Goal: Task Accomplishment & Management: Manage account settings

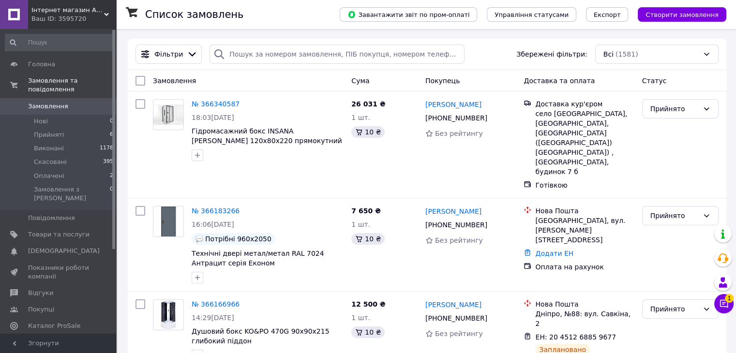
drag, startPoint x: 56, startPoint y: 212, endPoint x: 139, endPoint y: 0, distance: 227.7
click at [56, 226] on link "Товари та послуги" at bounding box center [59, 234] width 119 height 16
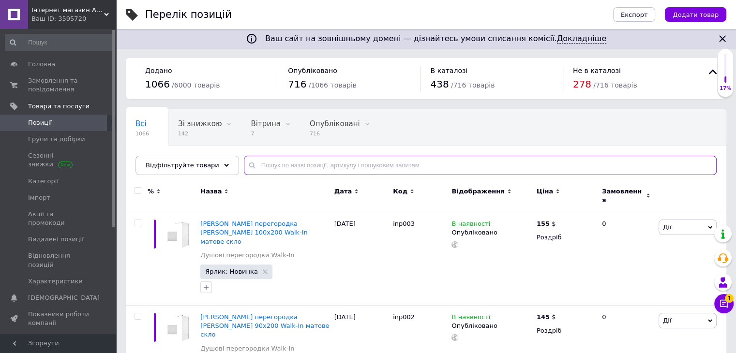
click at [267, 159] on input "text" at bounding box center [480, 165] width 472 height 19
type input "[PERSON_NAME]"
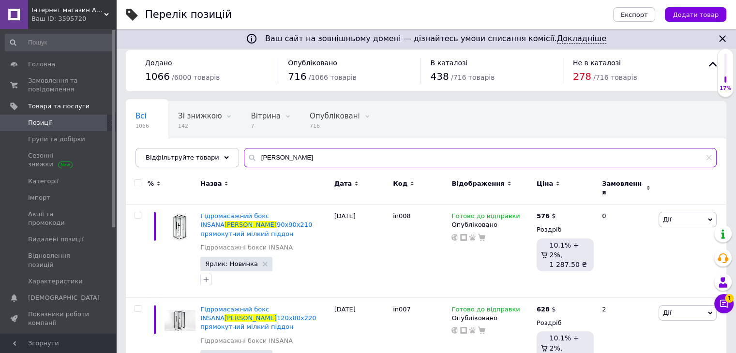
scroll to position [31, 0]
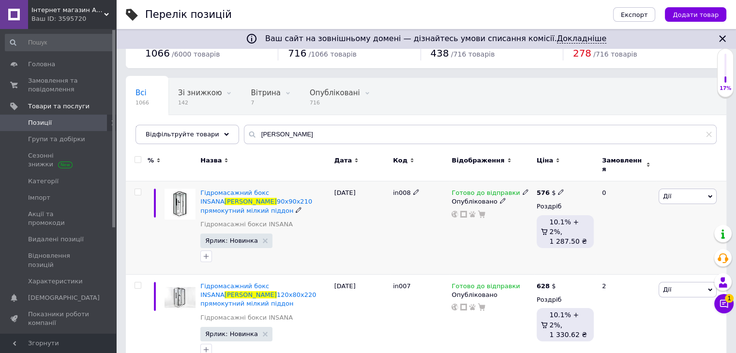
click at [522, 189] on icon at bounding box center [525, 192] width 6 height 6
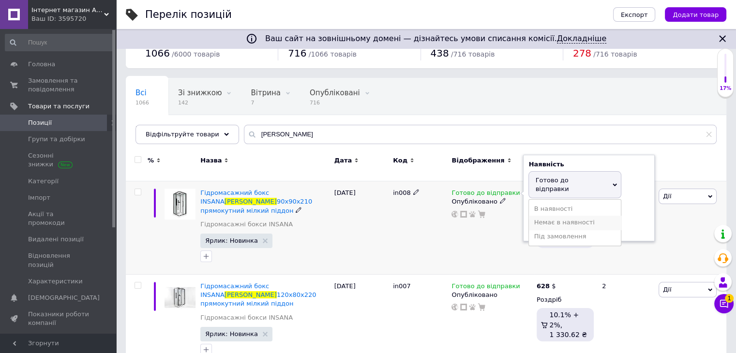
click at [531, 216] on li "Немає в наявності" at bounding box center [575, 223] width 92 height 14
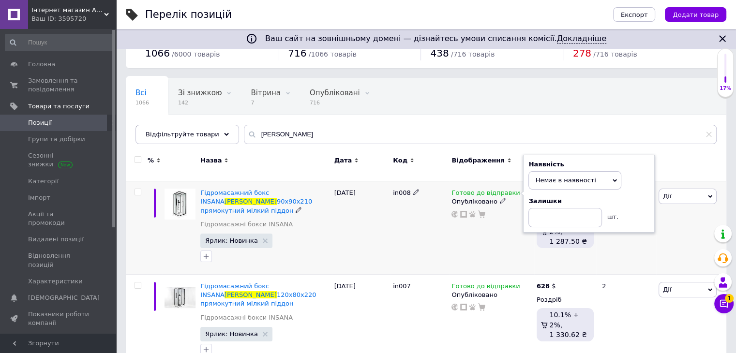
click at [404, 229] on div "in008" at bounding box center [419, 227] width 59 height 93
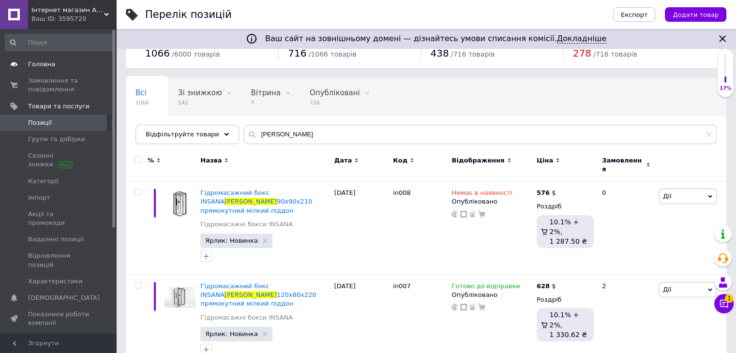
drag, startPoint x: 54, startPoint y: 77, endPoint x: 54, endPoint y: 64, distance: 13.1
click at [54, 77] on span "Замовлення та повідомлення" at bounding box center [58, 84] width 61 height 17
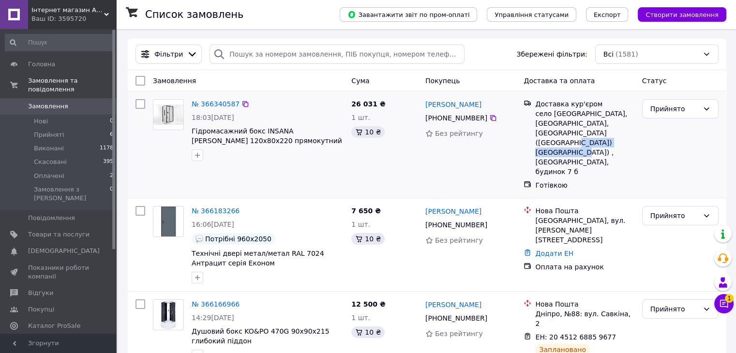
drag, startPoint x: 610, startPoint y: 145, endPoint x: 532, endPoint y: 145, distance: 77.9
click at [533, 145] on div "Доставка кур'єром село [GEOGRAPHIC_DATA], [STREET_ADDRESS]" at bounding box center [584, 137] width 103 height 77
copy div "Молодіжна, будинок 7 б"
click at [491, 117] on div at bounding box center [493, 118] width 10 height 10
click at [489, 117] on icon at bounding box center [493, 118] width 8 height 8
